Goal: Task Accomplishment & Management: Use online tool/utility

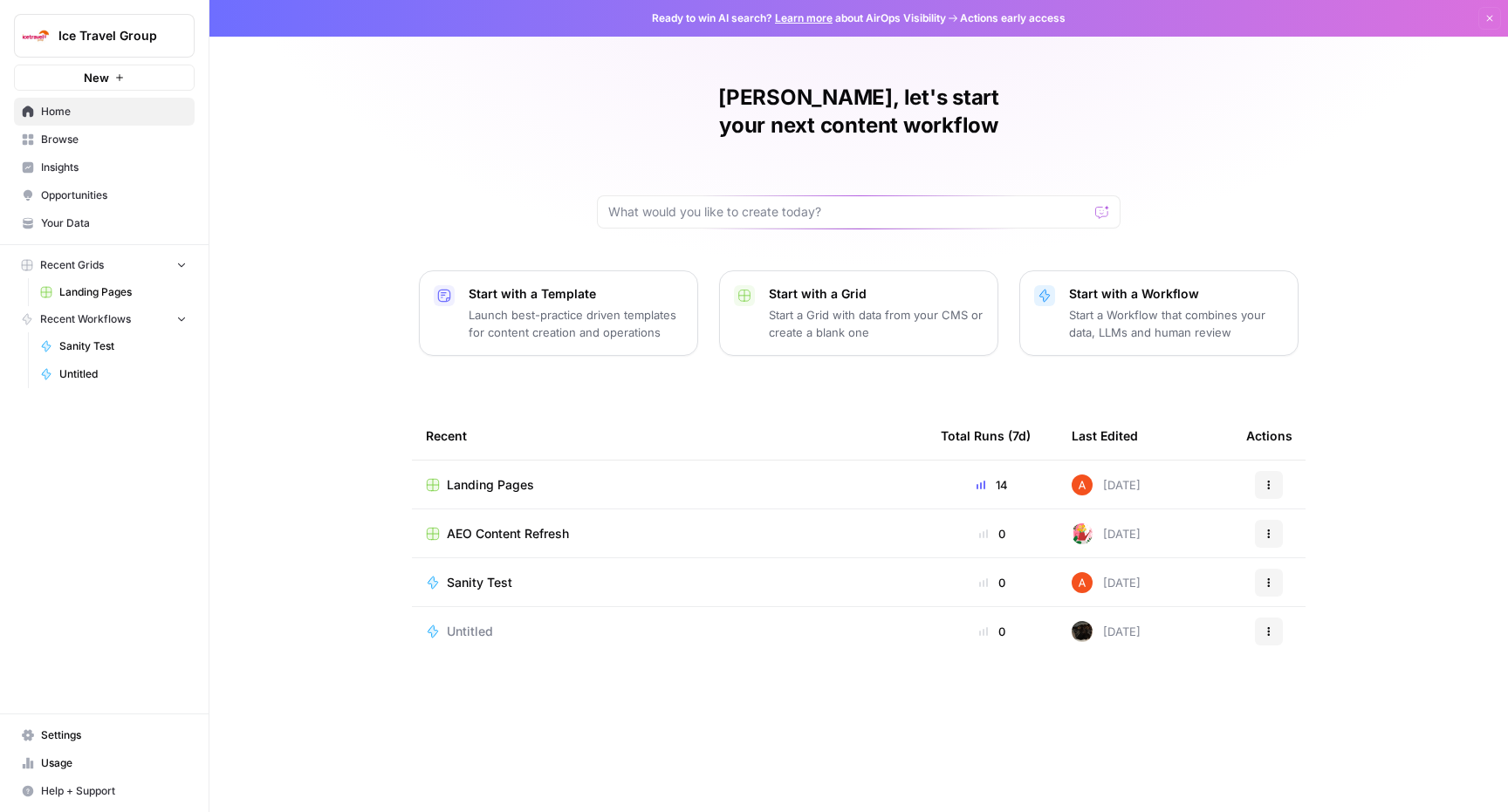
click at [478, 476] on span "Landing Pages" at bounding box center [490, 484] width 87 height 18
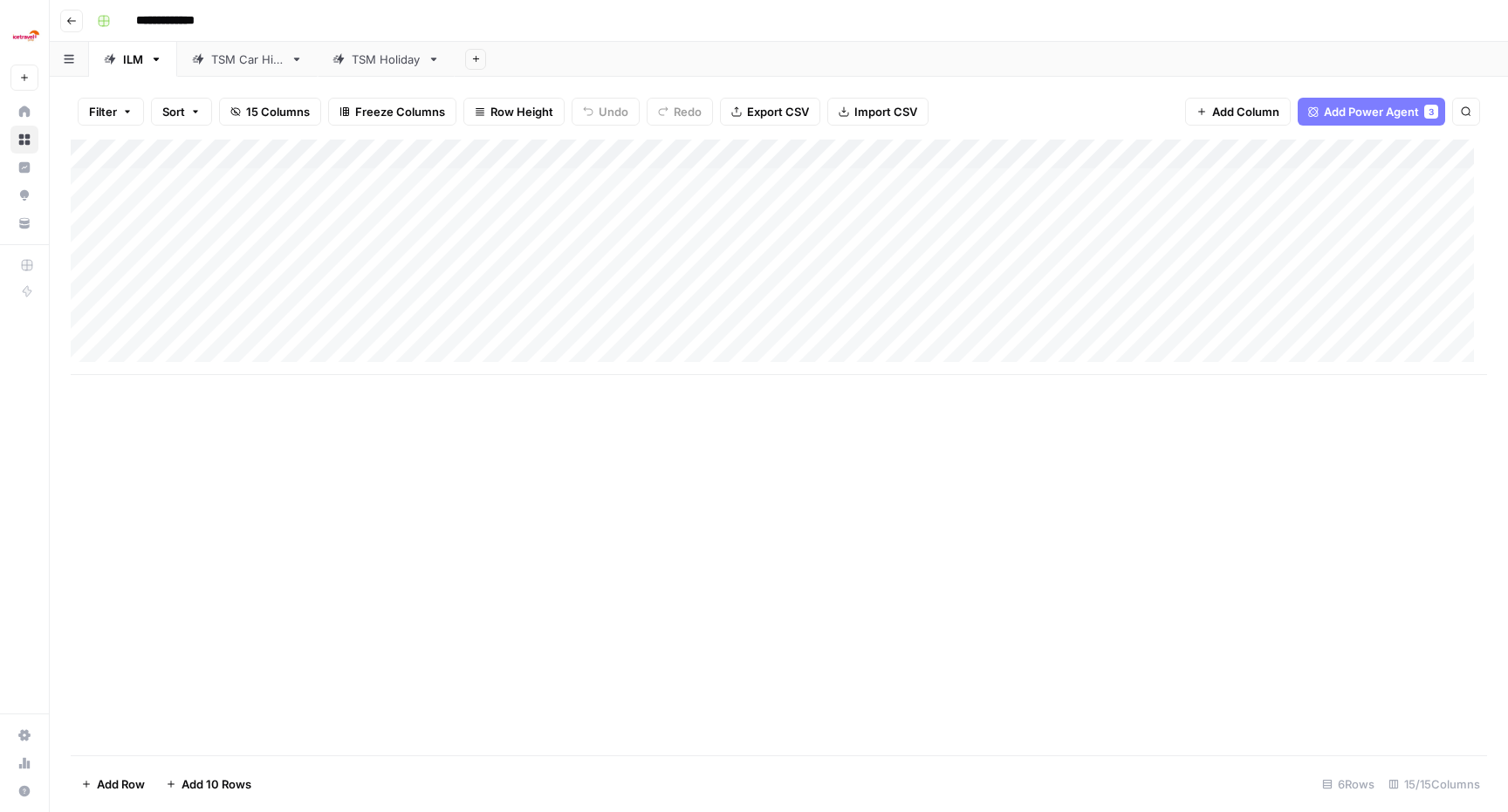
click at [372, 60] on div "TSM Holiday" at bounding box center [387, 59] width 69 height 18
type input "**********"
click at [952, 186] on div "Add Column" at bounding box center [779, 273] width 1416 height 265
click at [1026, 183] on div "Add Column" at bounding box center [779, 273] width 1416 height 265
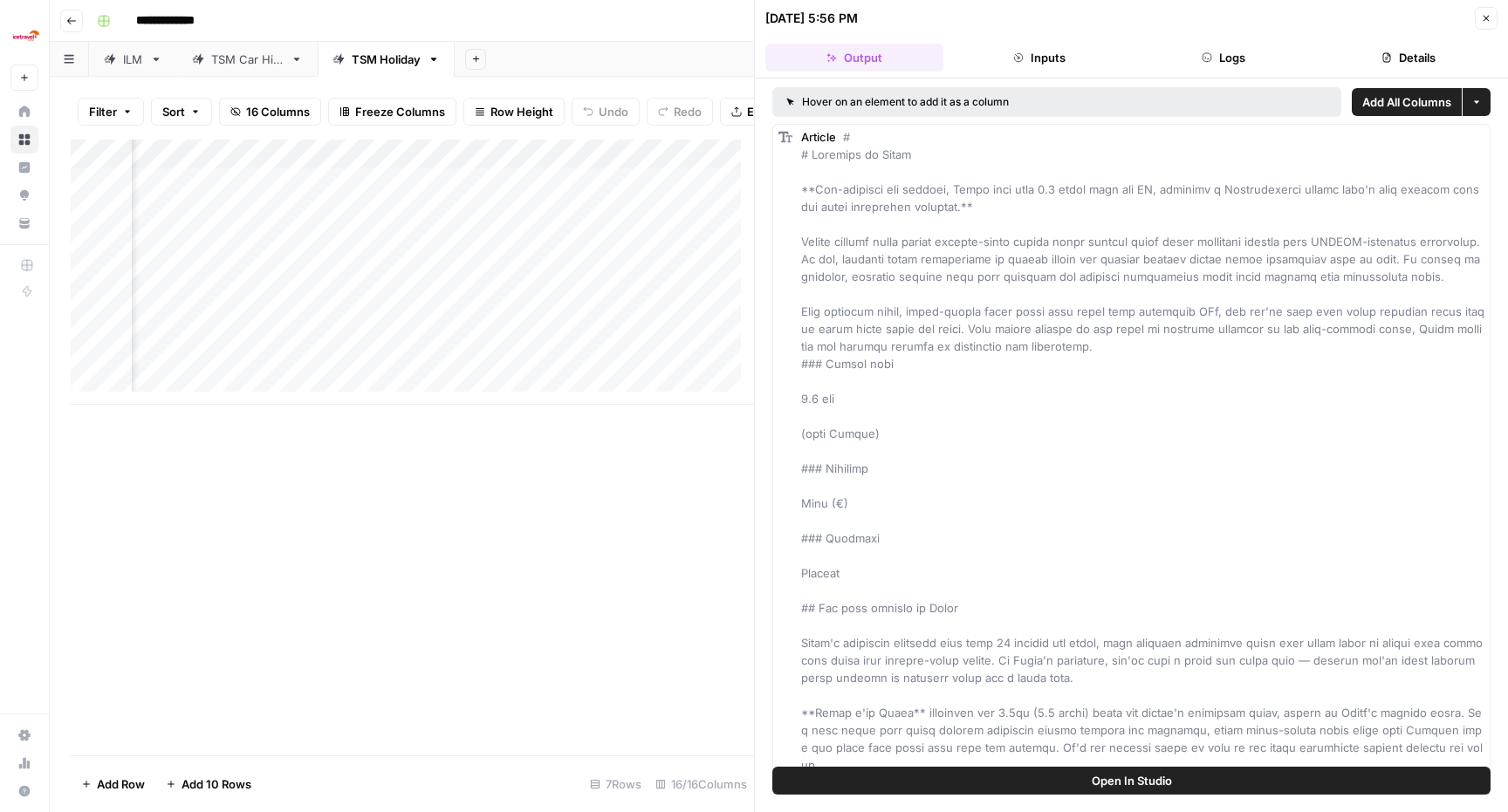
click at [1427, 49] on button "Details" at bounding box center [1408, 58] width 178 height 28
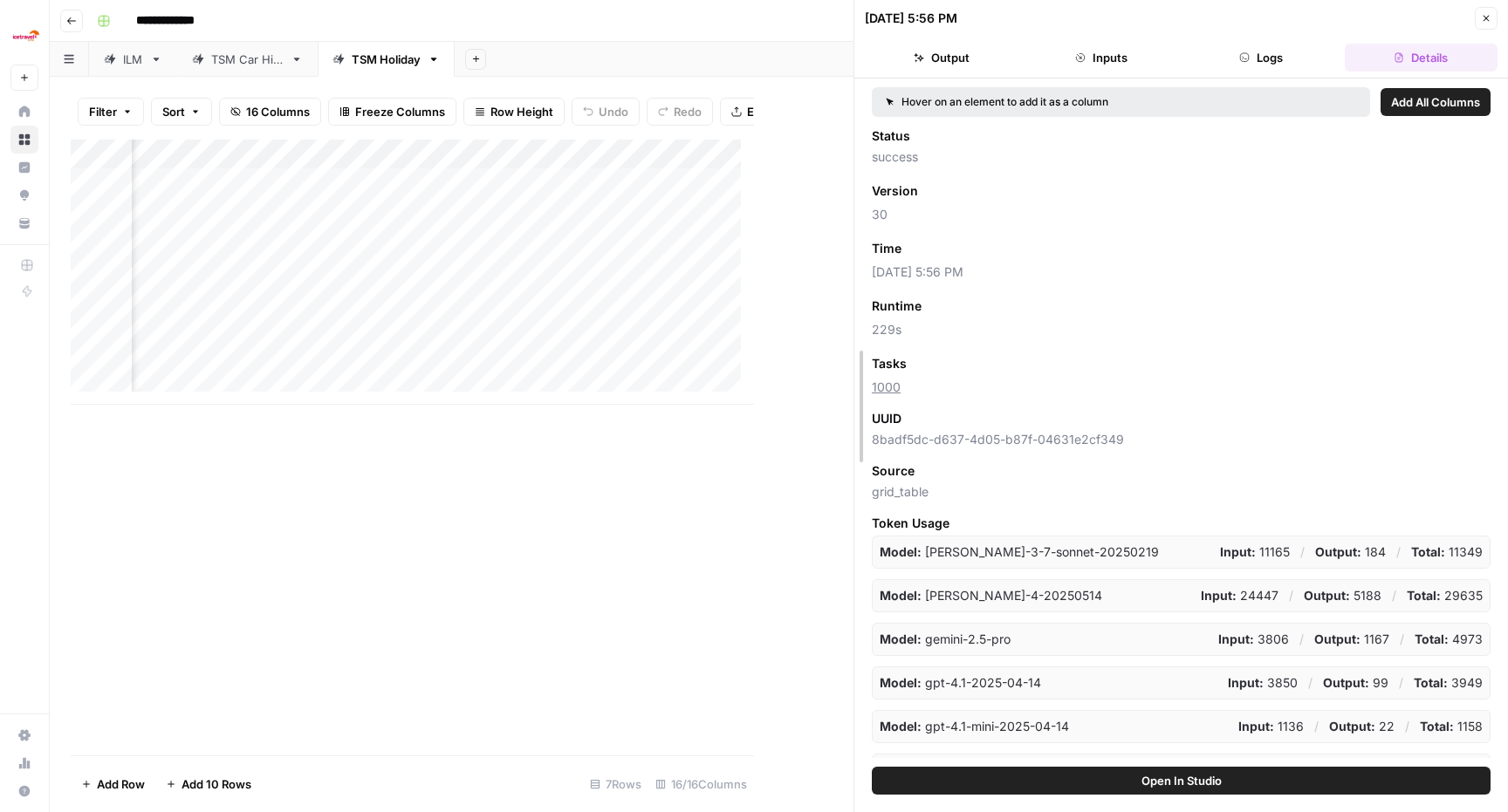
drag, startPoint x: 754, startPoint y: 186, endPoint x: 1175, endPoint y: 180, distance: 421.0
click at [416, 228] on div "Add Column" at bounding box center [462, 273] width 782 height 265
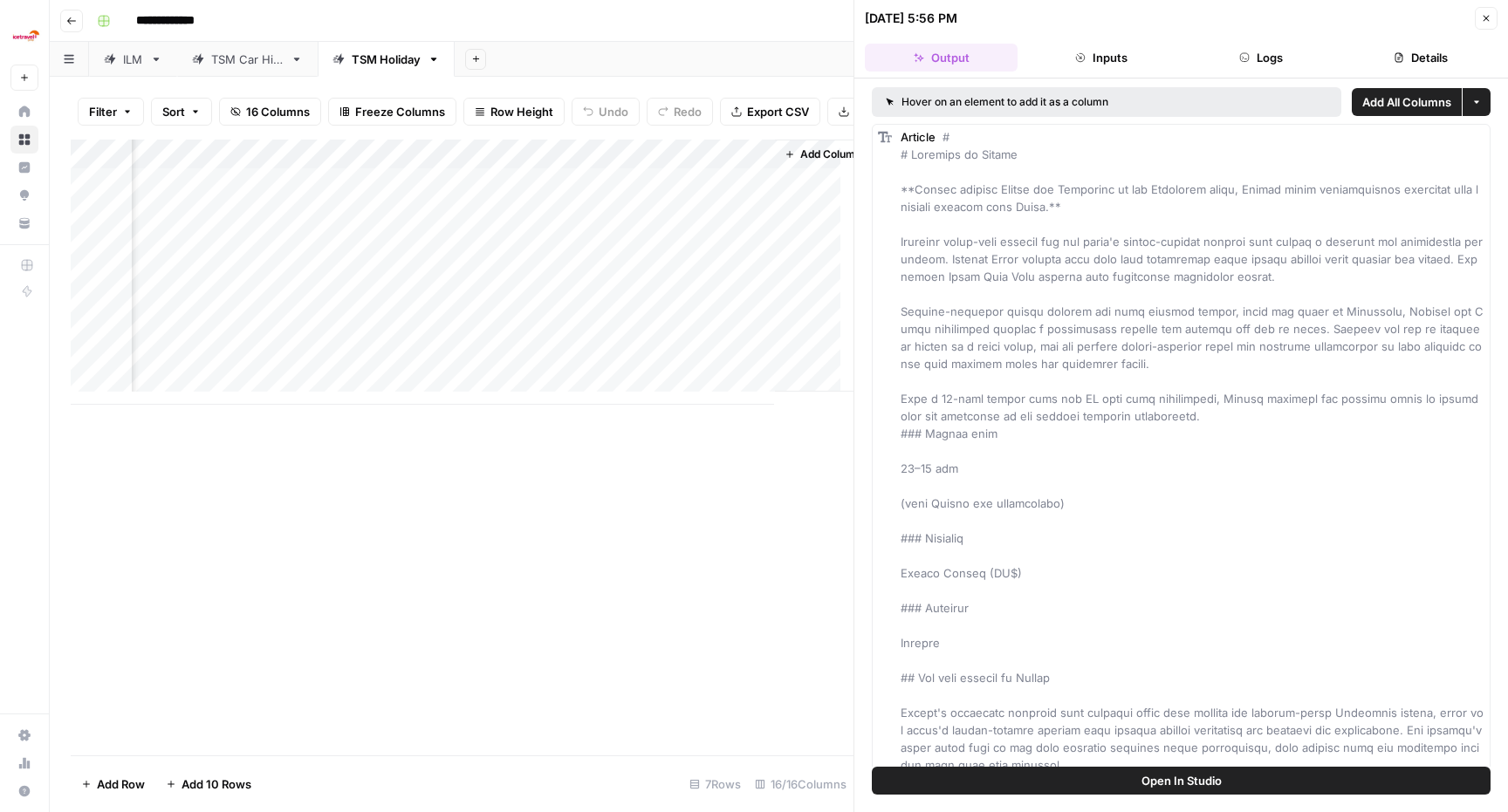
click at [1416, 65] on button "Details" at bounding box center [1421, 58] width 153 height 28
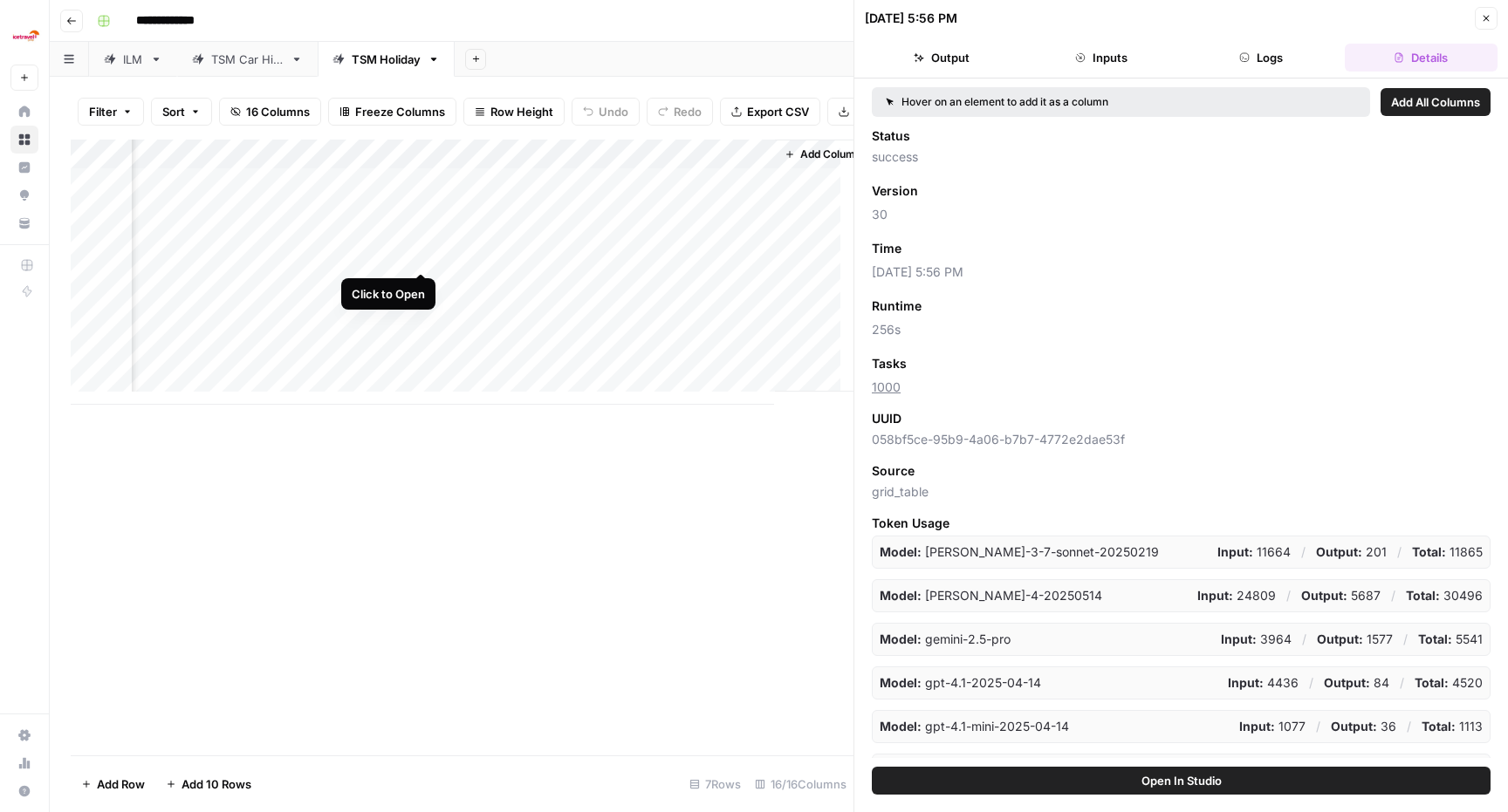
click at [421, 254] on div "Add Column" at bounding box center [462, 273] width 782 height 265
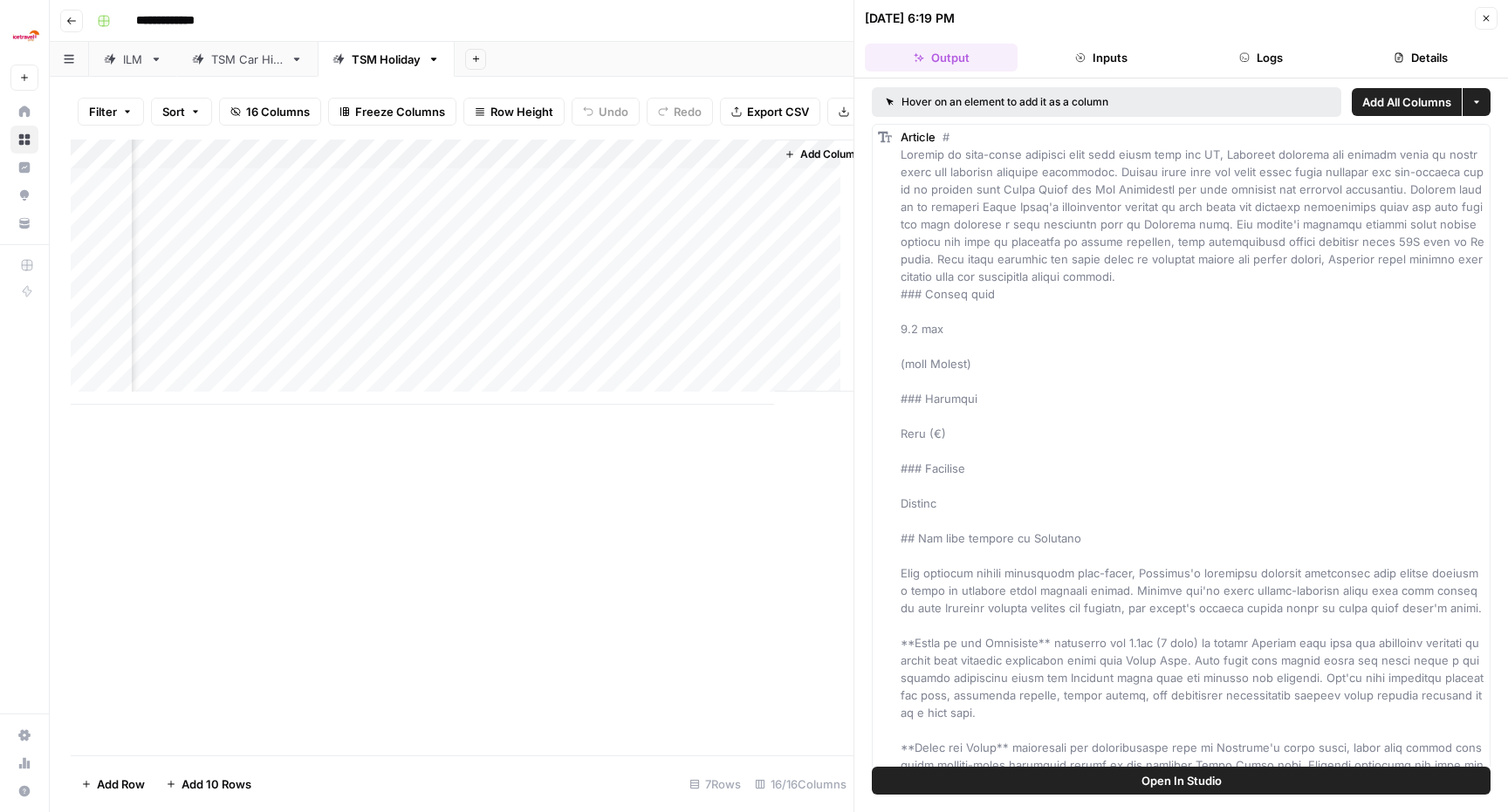
click at [1414, 63] on button "Details" at bounding box center [1421, 58] width 153 height 28
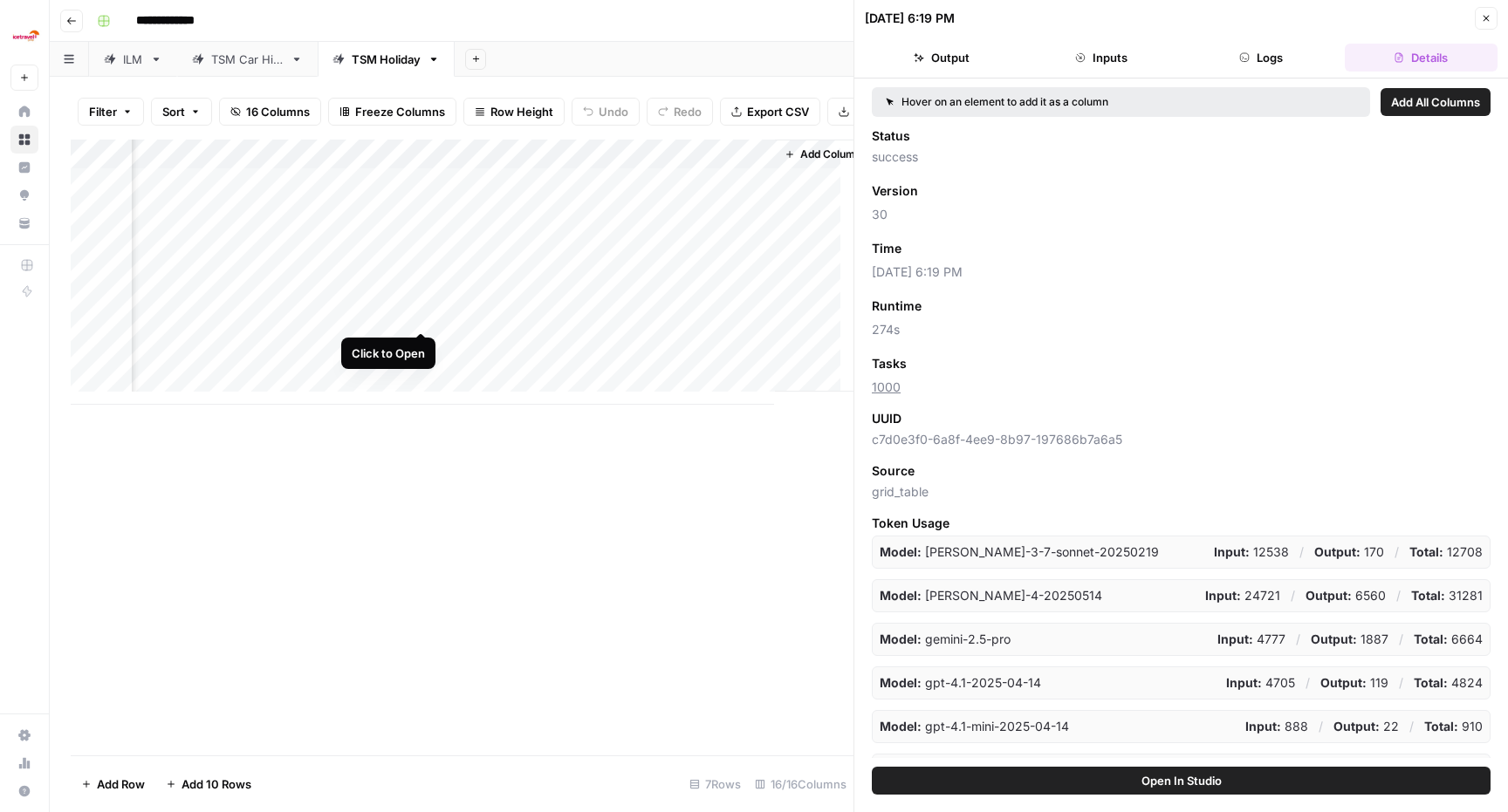
click at [417, 316] on div "Add Column" at bounding box center [462, 273] width 782 height 265
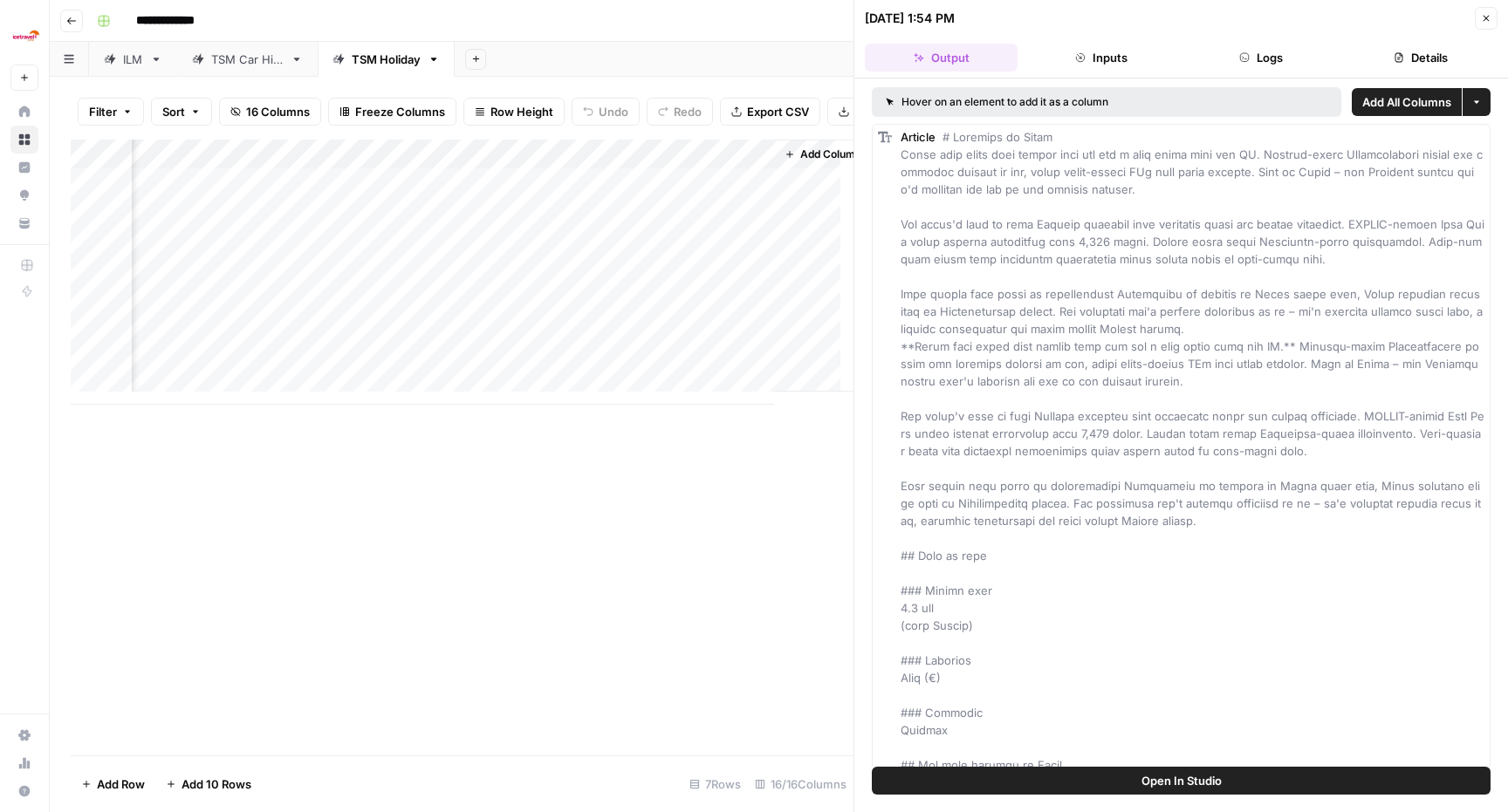
click at [1426, 60] on button "Details" at bounding box center [1421, 58] width 153 height 28
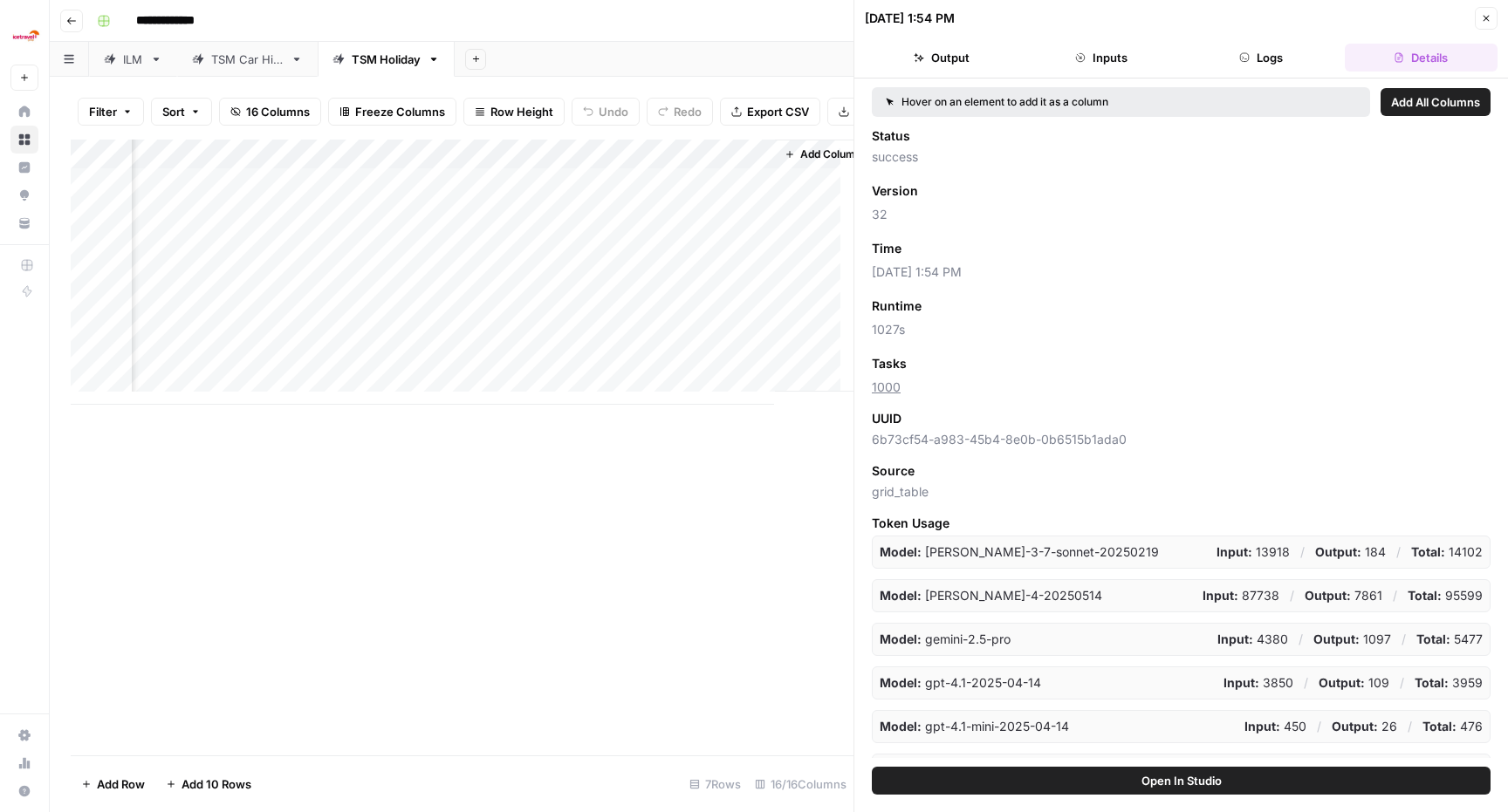
scroll to position [0, 2311]
